Goal: Information Seeking & Learning: Learn about a topic

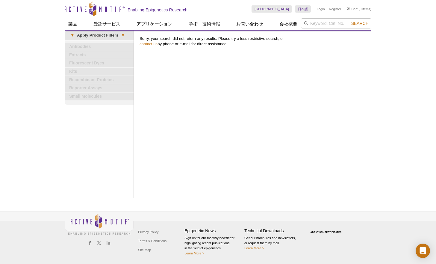
click at [206, 69] on div "Print Results Sorry, your search did not return any results. Please try a less …" at bounding box center [253, 114] width 235 height 167
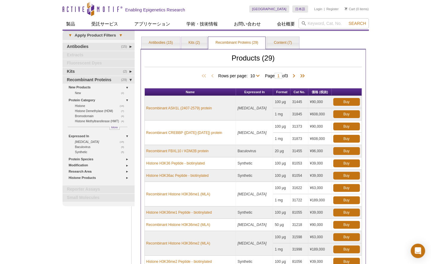
click at [388, 42] on div "Active Motif Logo Enabling Epigenetics Research 0 Search Skip to content Active…" at bounding box center [215, 185] width 431 height 370
